Goal: Transaction & Acquisition: Purchase product/service

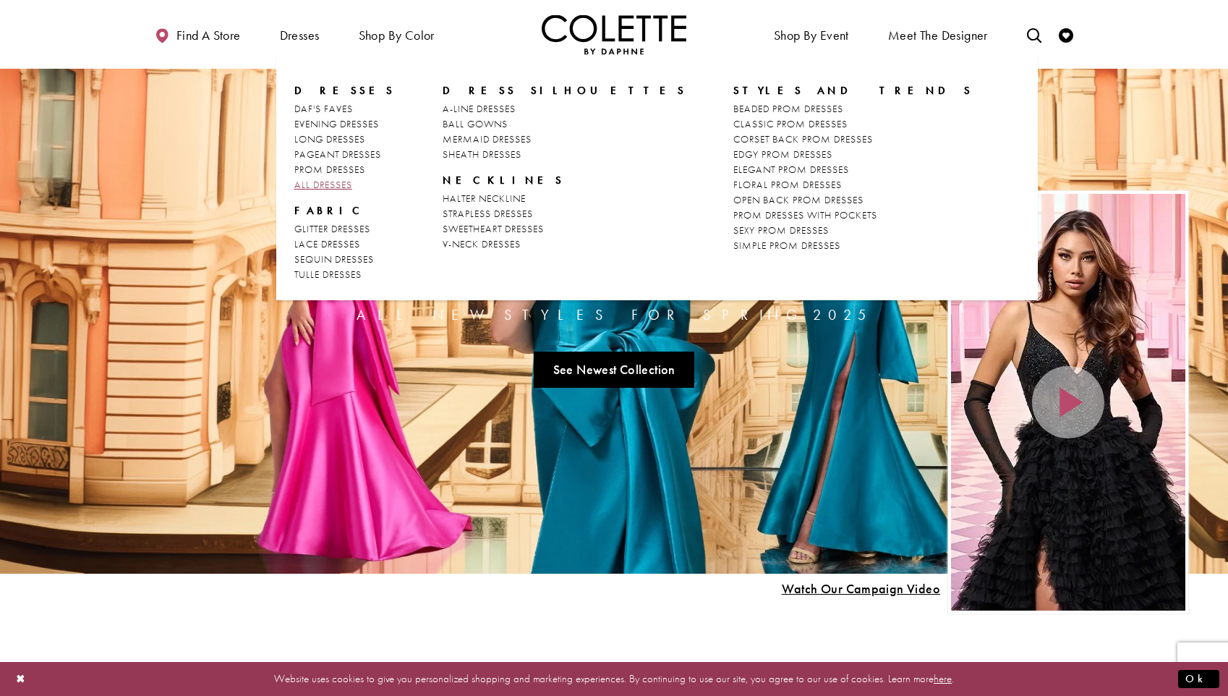
click at [339, 182] on span "ALL DRESSES" at bounding box center [323, 184] width 58 height 13
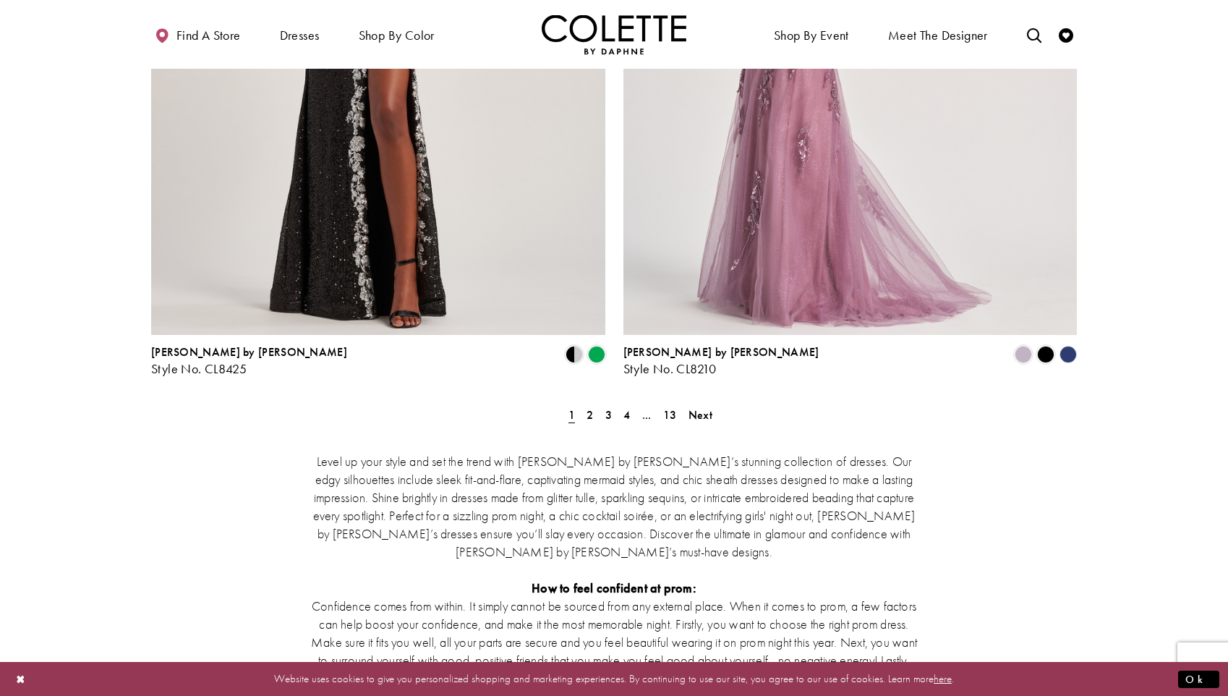
scroll to position [2481, 0]
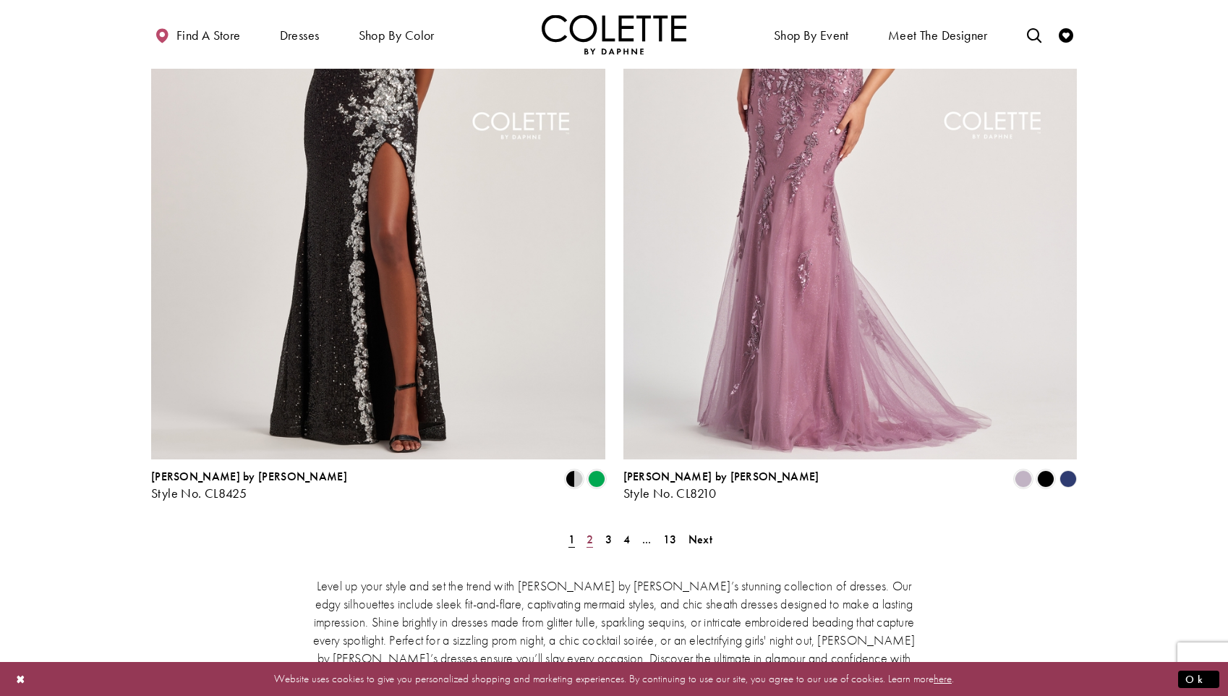
click at [587, 532] on span "2" at bounding box center [590, 539] width 7 height 15
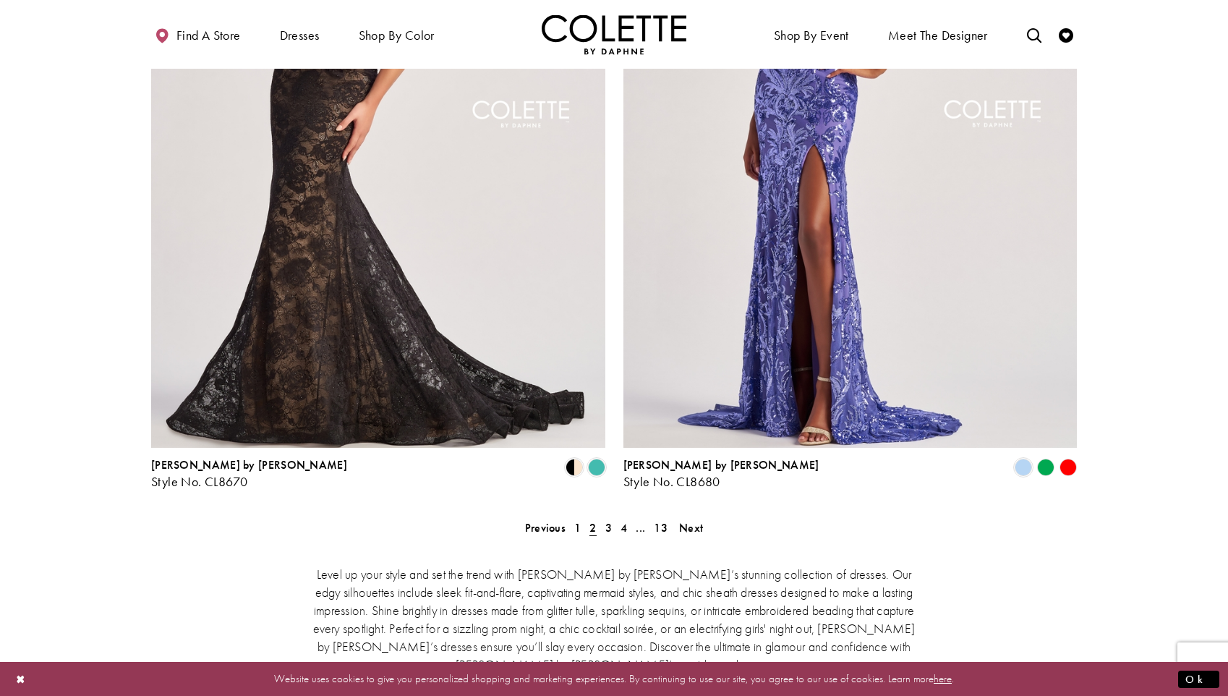
scroll to position [2500, 0]
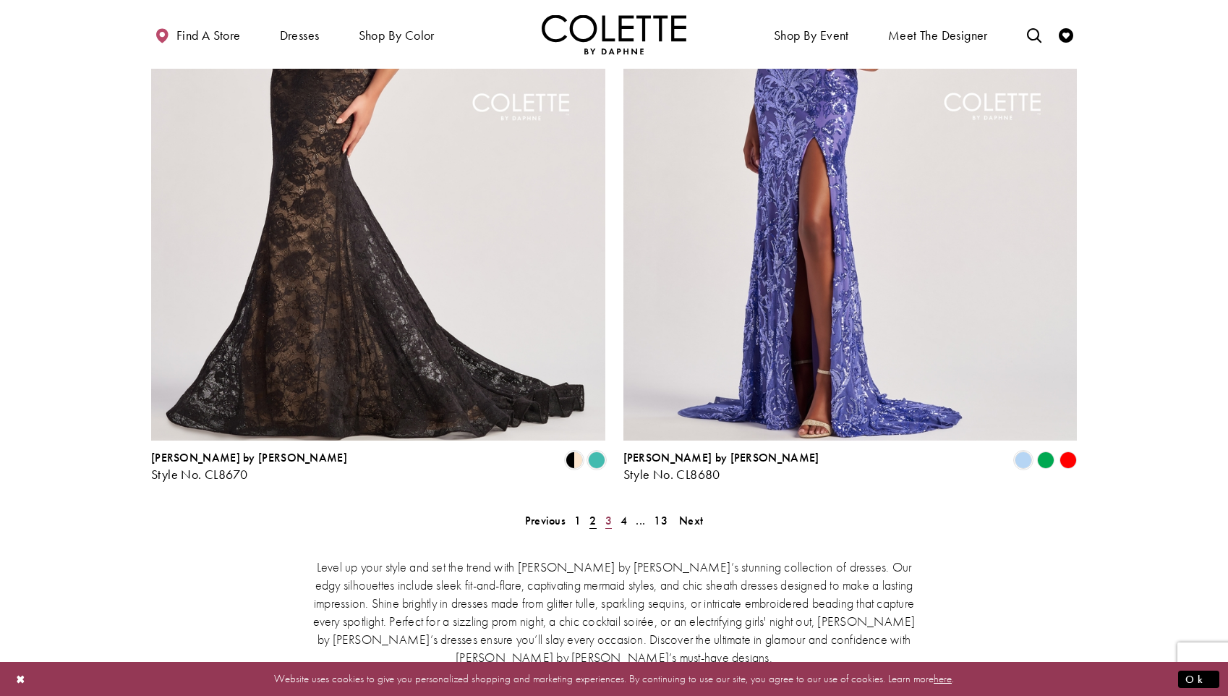
click at [606, 513] on span "3" at bounding box center [609, 520] width 7 height 15
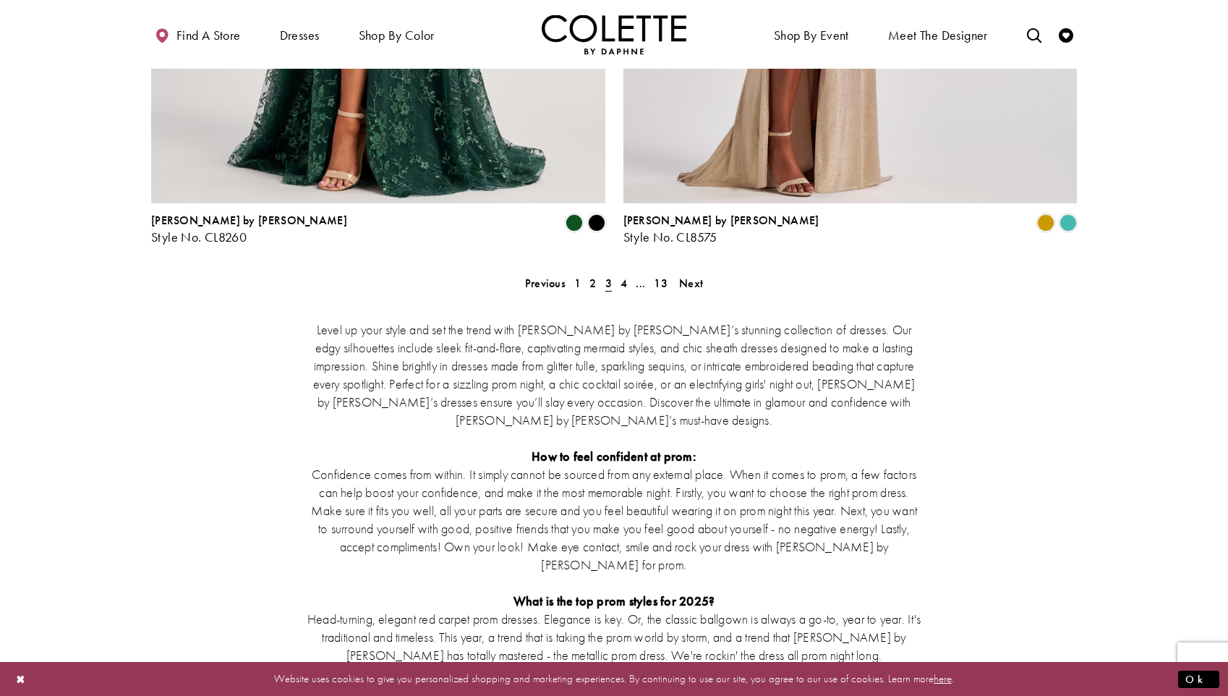
scroll to position [2745, 0]
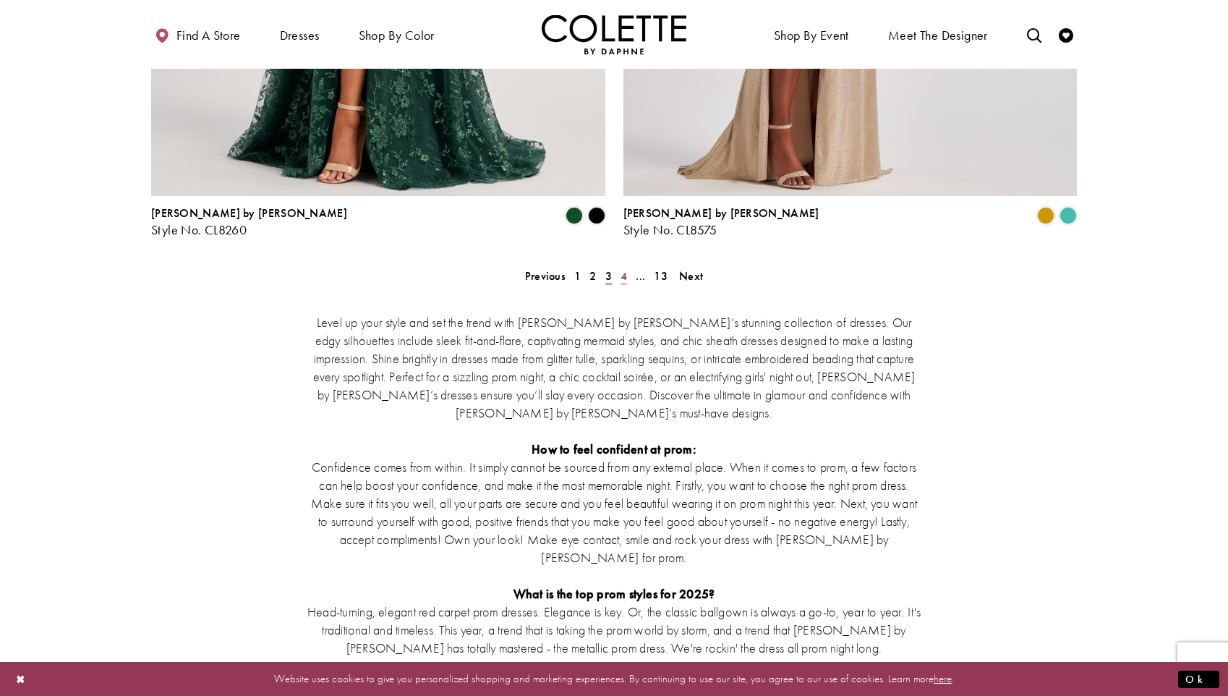
click at [622, 268] on span "4" at bounding box center [624, 275] width 7 height 15
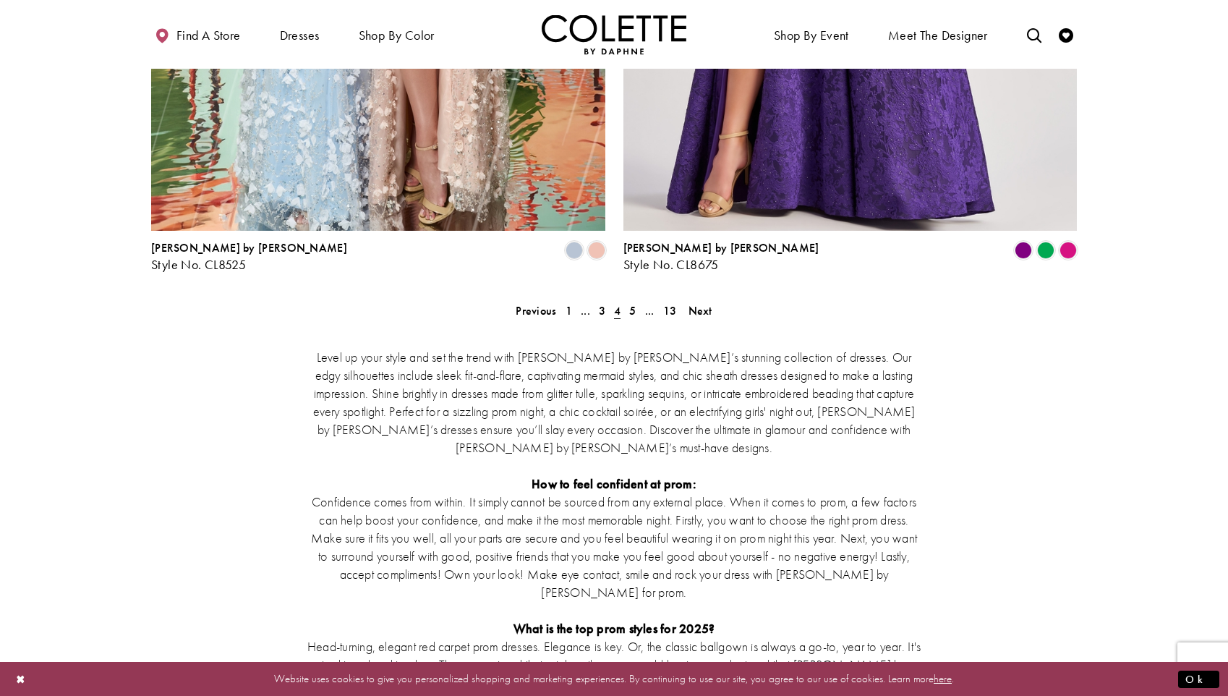
scroll to position [2711, 0]
click at [634, 302] on span "5" at bounding box center [632, 309] width 7 height 15
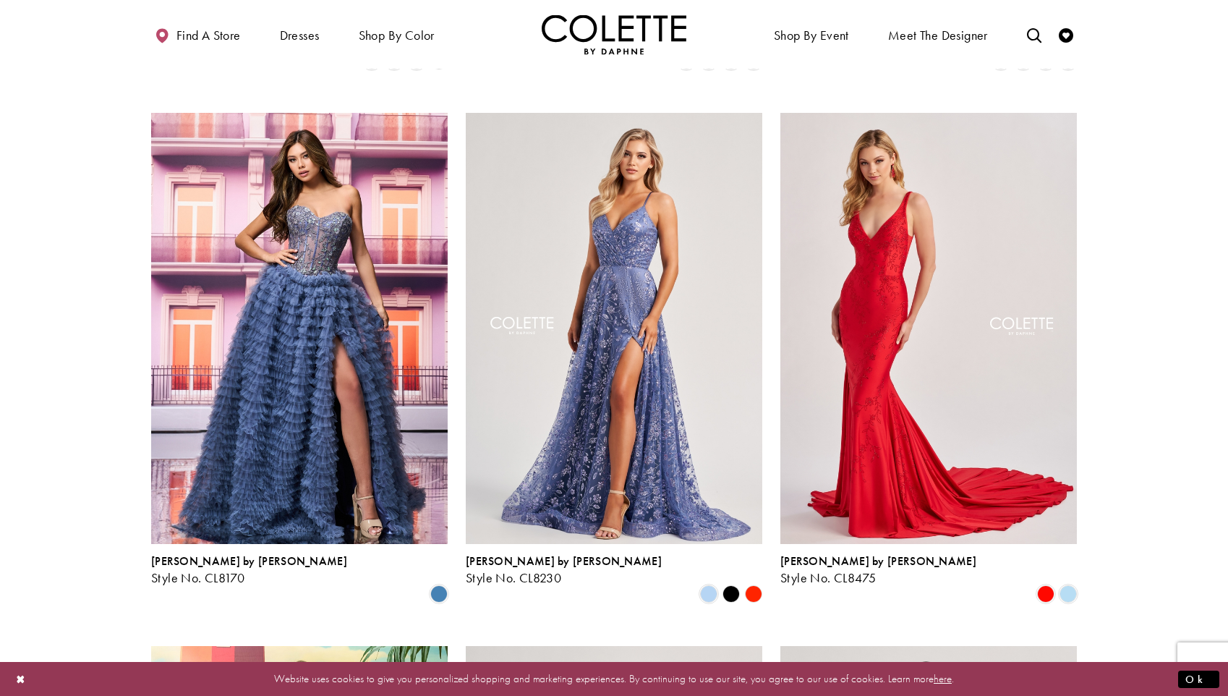
scroll to position [1103, 0]
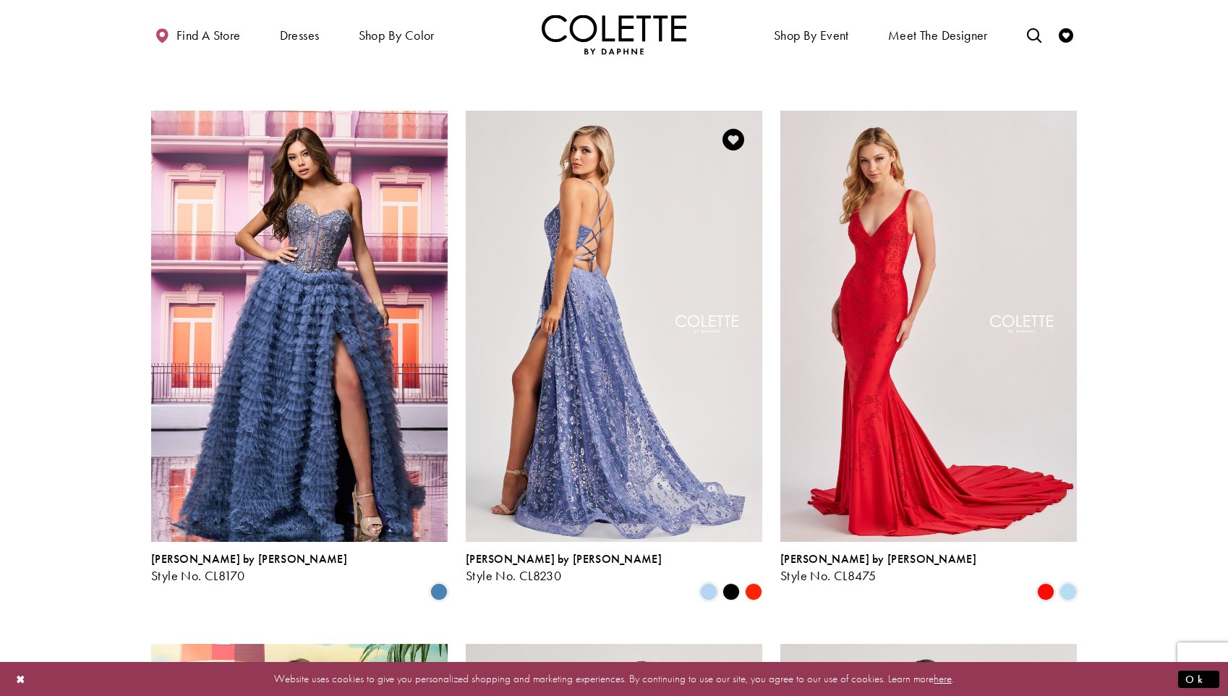
click at [577, 326] on img "Visit Colette by Daphne Style No. CL8230 Page" at bounding box center [614, 326] width 297 height 431
